Goal: Information Seeking & Learning: Learn about a topic

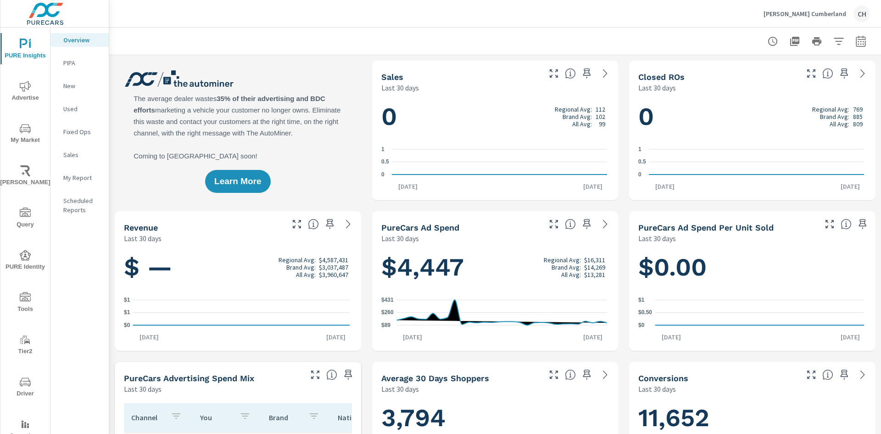
scroll to position [0, 0]
click at [345, 187] on div "Learn More" at bounding box center [238, 130] width 246 height 139
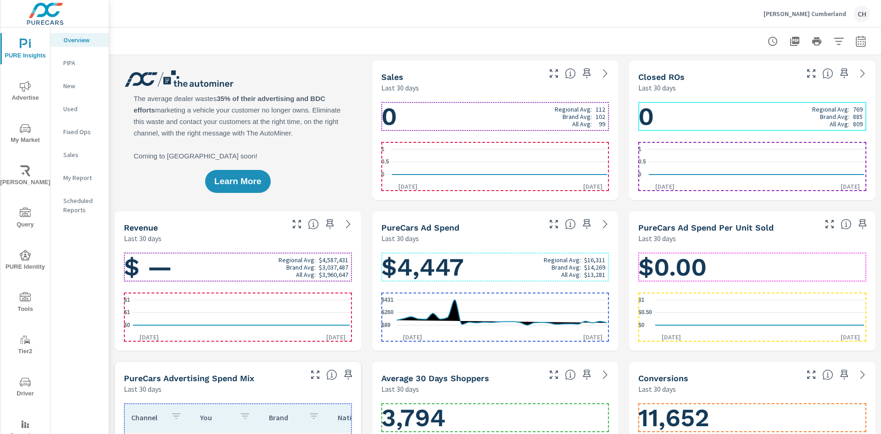
click at [493, 272] on h1 "$4,447 Regional Avg: $16,311 Brand Avg: $14,269 All Avg: $13,281" at bounding box center [495, 266] width 228 height 31
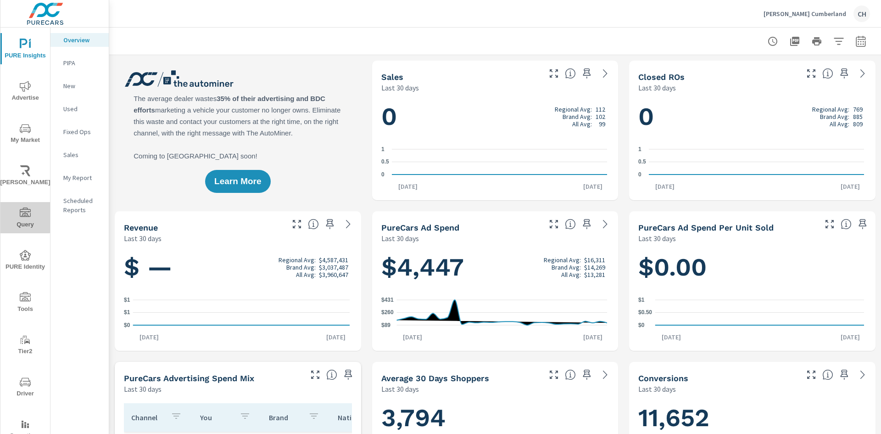
click at [25, 217] on icon "nav menu" at bounding box center [25, 212] width 11 height 11
